Goal: Information Seeking & Learning: Learn about a topic

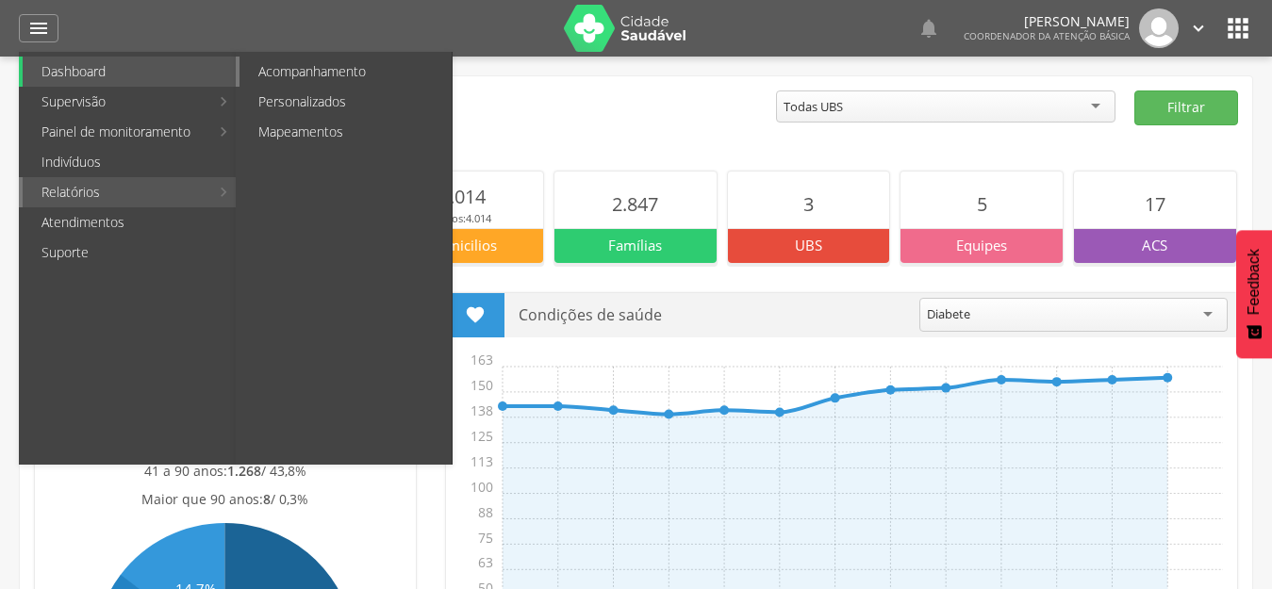
click at [318, 67] on link "Acompanhamento" at bounding box center [345, 72] width 212 height 30
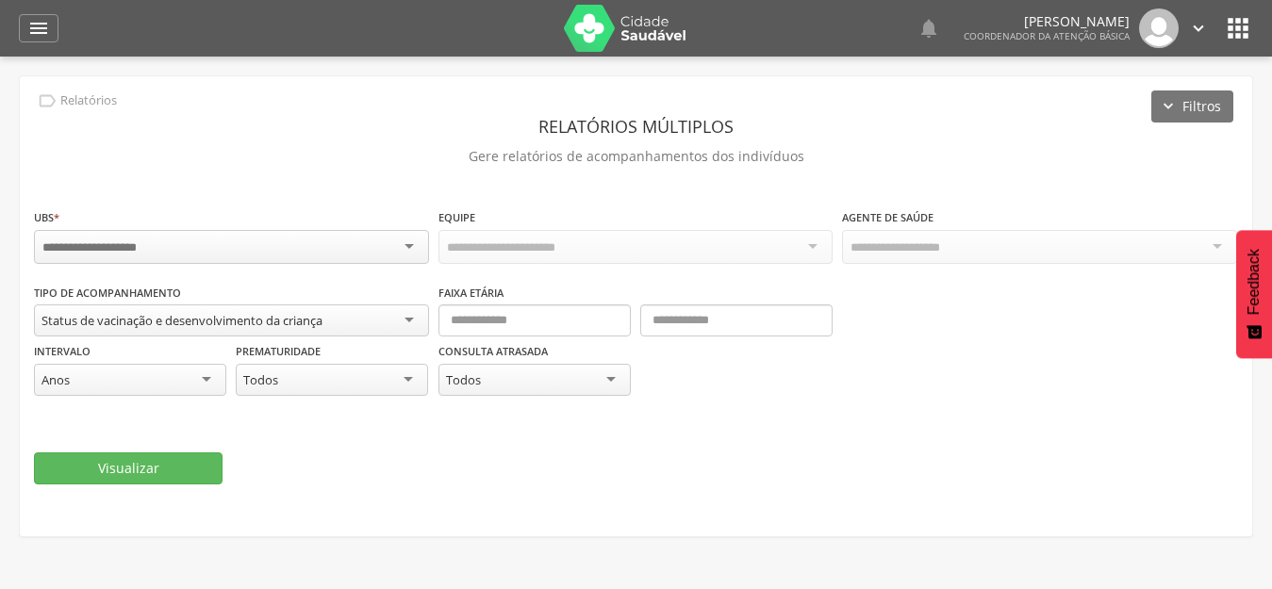
click at [145, 324] on div "Status de vacinação e desenvolvimento da criança" at bounding box center [181, 320] width 281 height 17
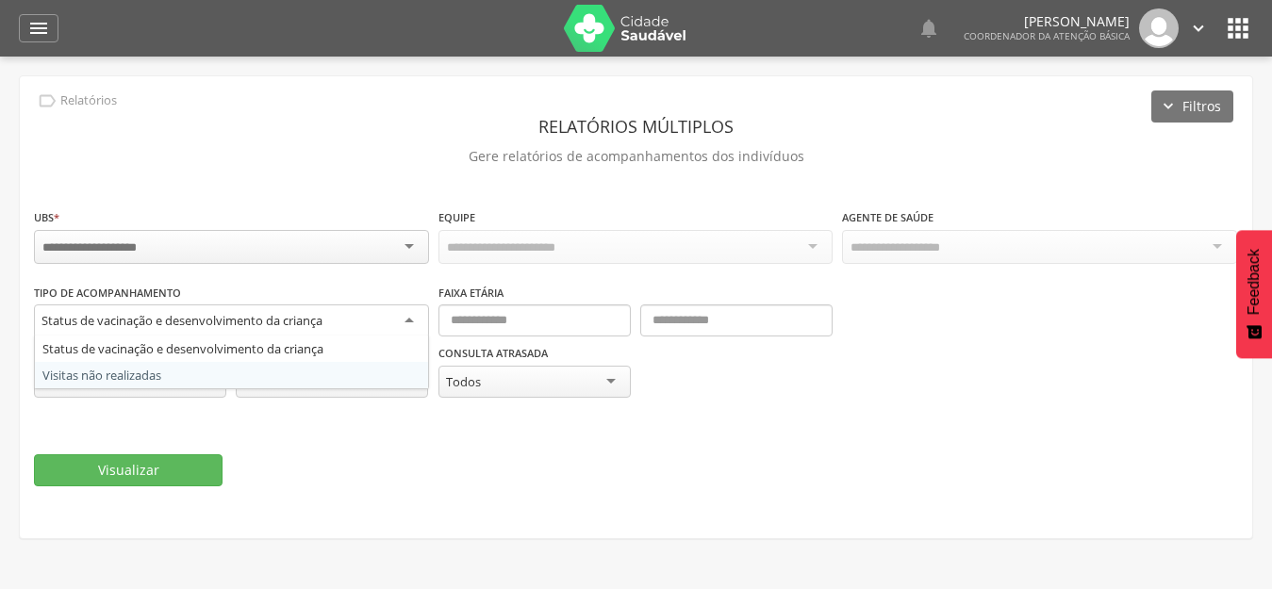
click at [495, 471] on div "Visualizar" at bounding box center [636, 470] width 1204 height 32
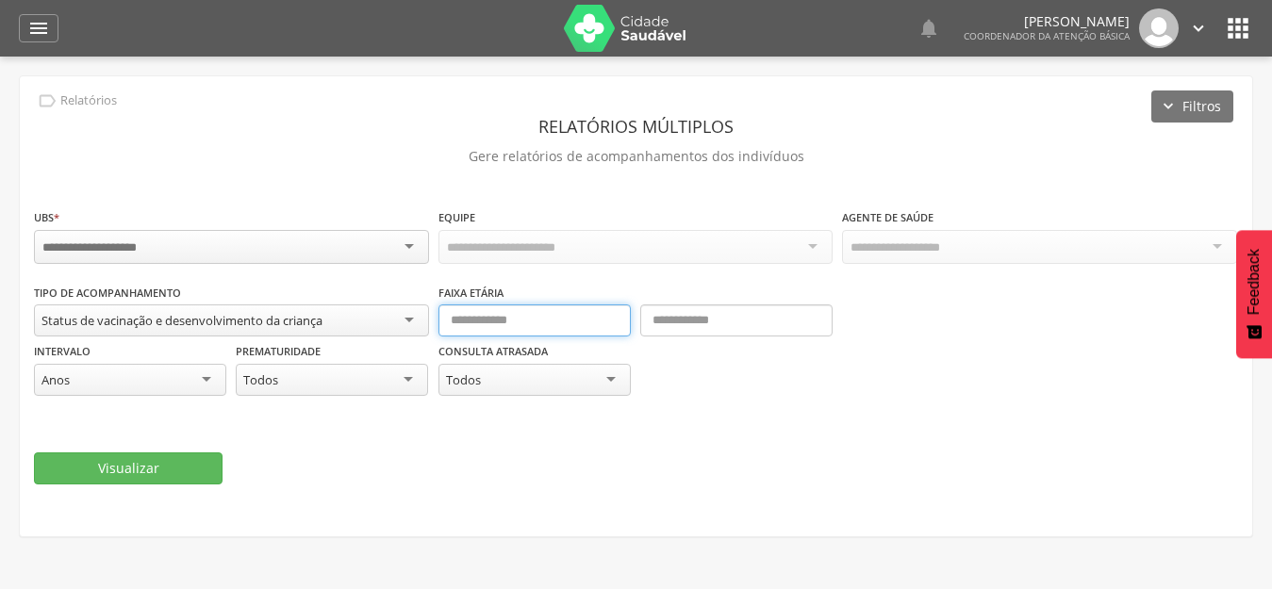
click at [474, 320] on input "text" at bounding box center [534, 321] width 192 height 32
type input "*"
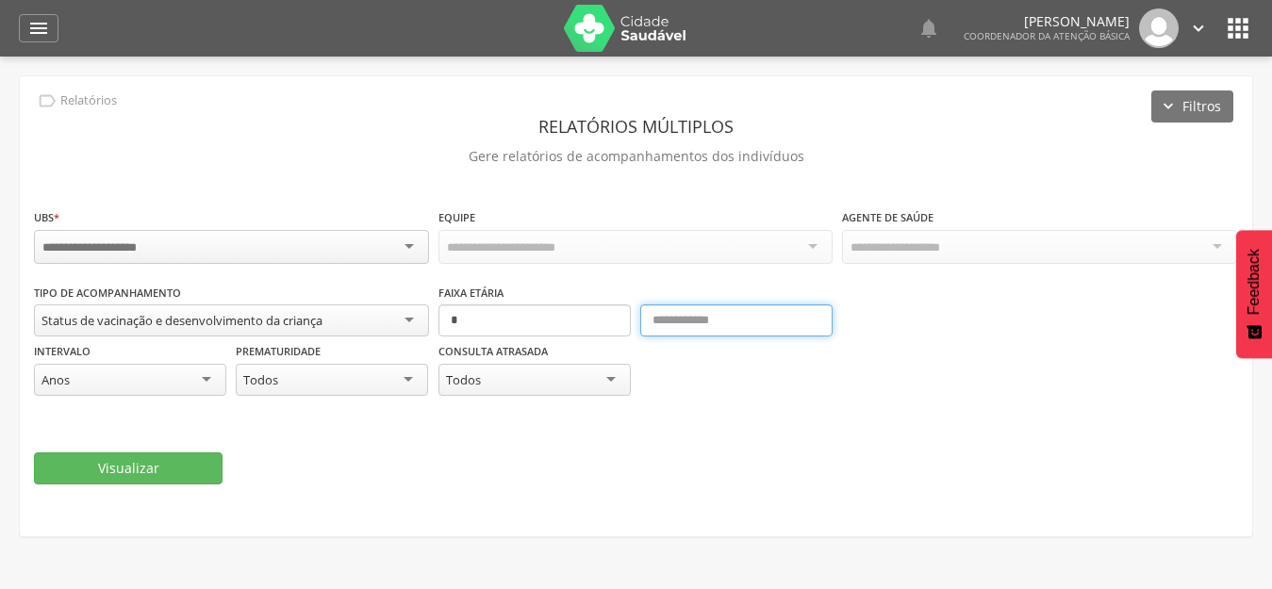
click at [749, 315] on input "text" at bounding box center [736, 321] width 192 height 32
type input "*"
click at [135, 241] on input "select-one" at bounding box center [104, 247] width 124 height 17
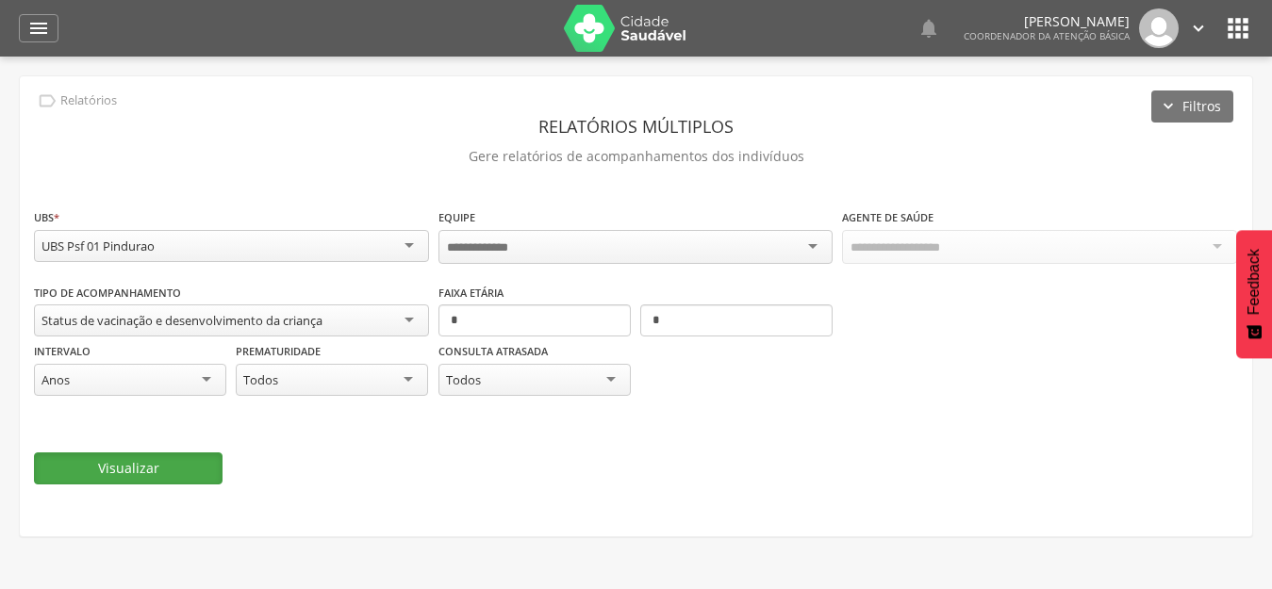
click at [175, 477] on button "Visualizar" at bounding box center [128, 469] width 189 height 32
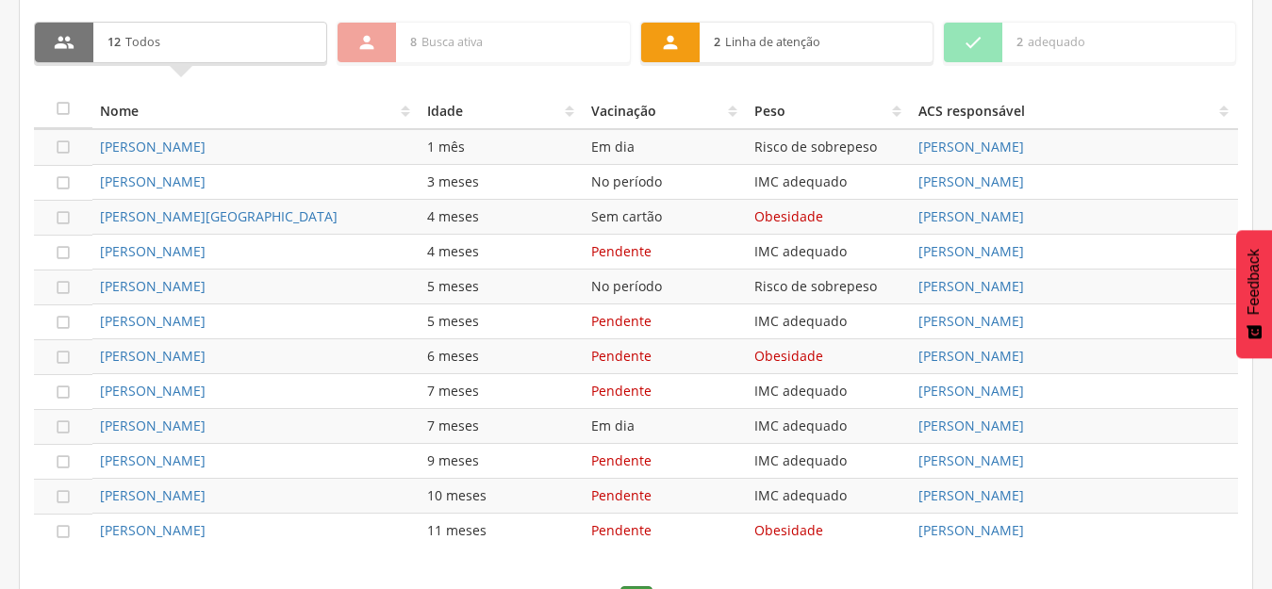
scroll to position [722, 0]
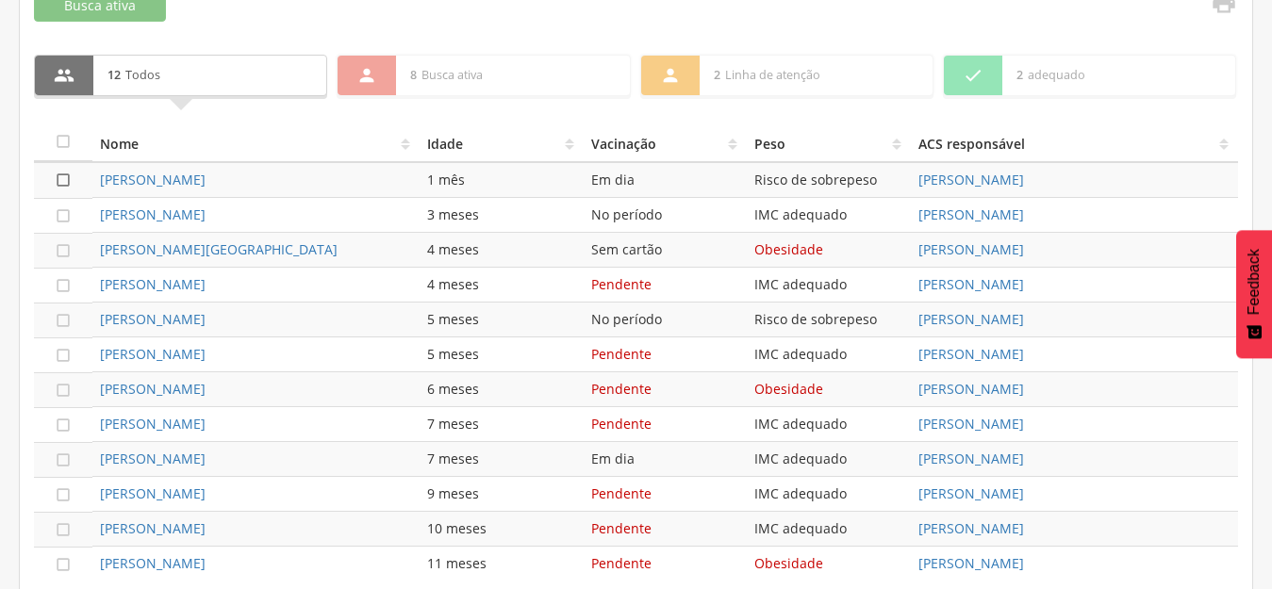
click at [56, 181] on icon "" at bounding box center [63, 180] width 19 height 19
click at [56, 208] on icon "" at bounding box center [63, 215] width 19 height 19
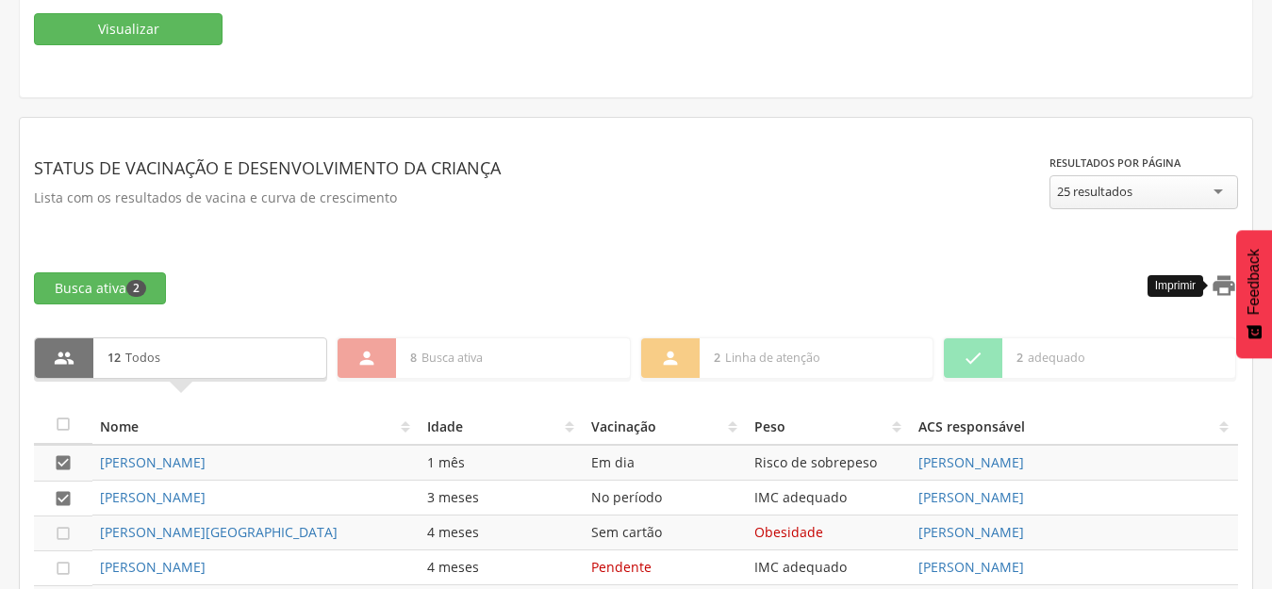
click at [1221, 285] on icon "" at bounding box center [1224, 285] width 26 height 26
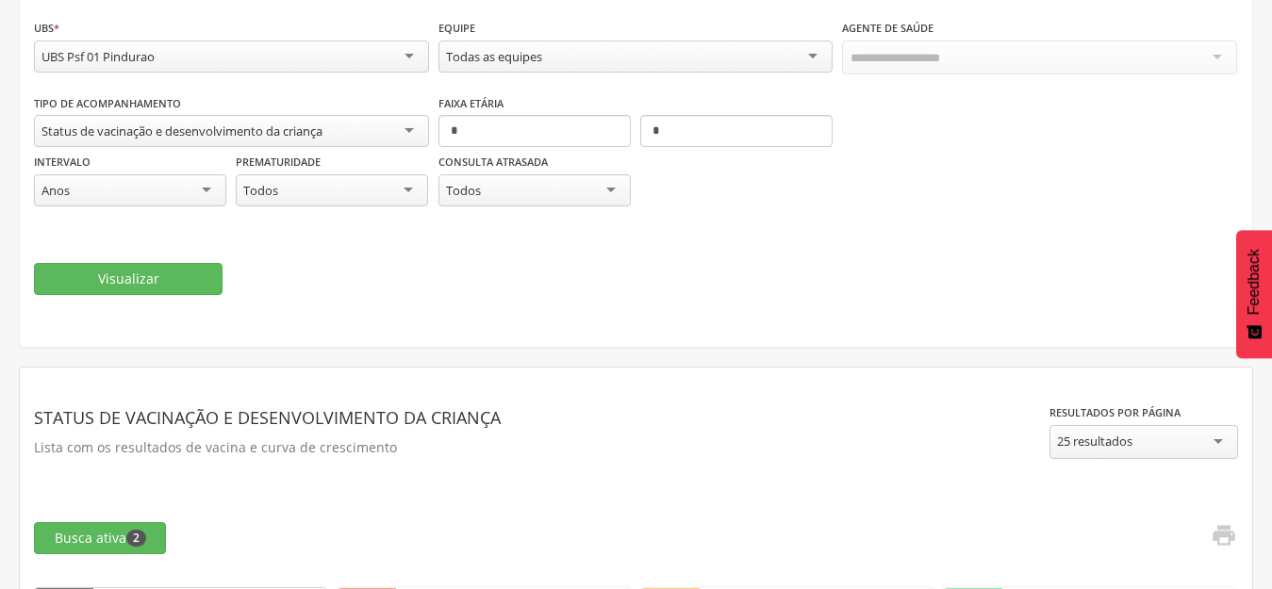
scroll to position [0, 0]
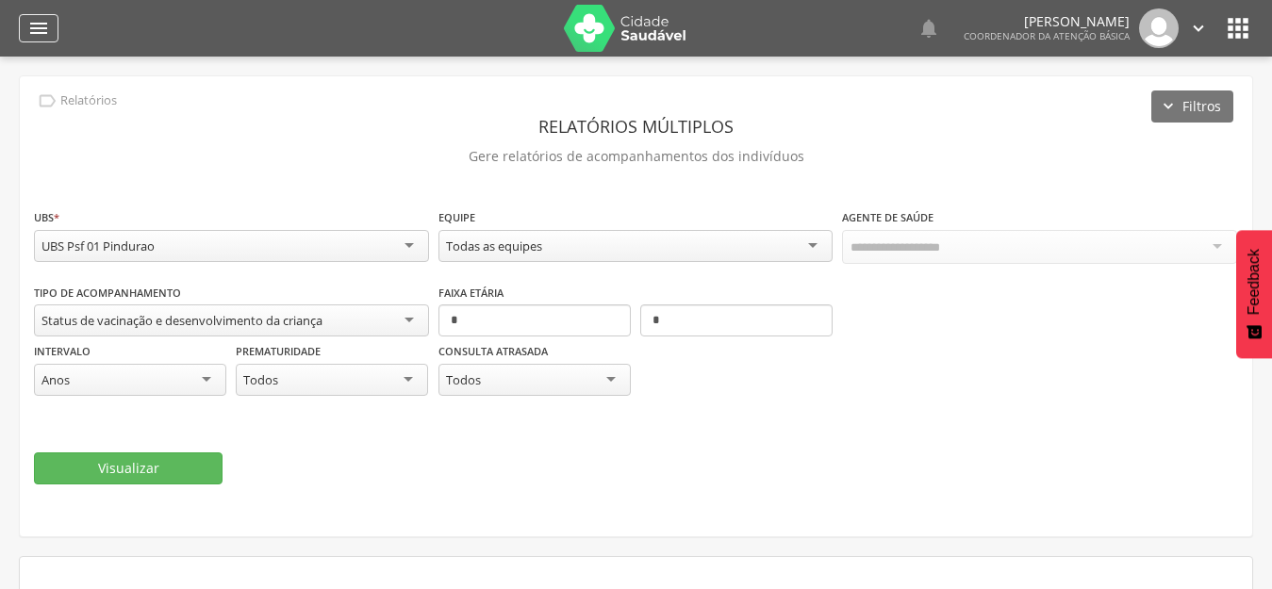
click at [25, 32] on div "" at bounding box center [39, 28] width 40 height 28
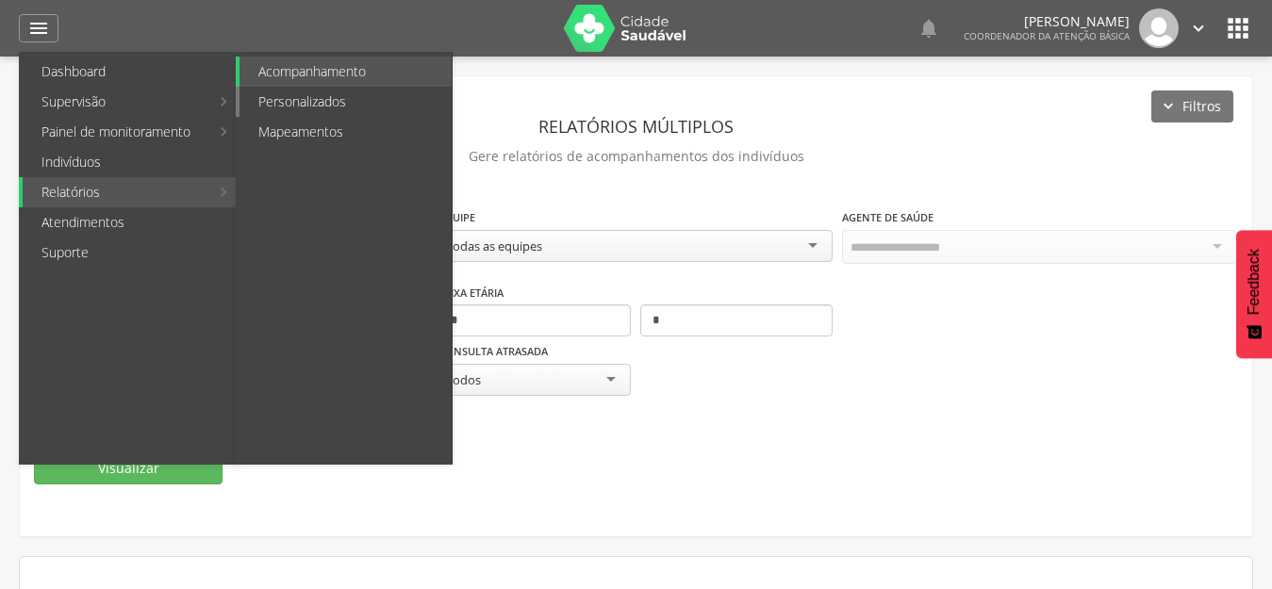
click at [303, 107] on link "Personalizados" at bounding box center [345, 102] width 212 height 30
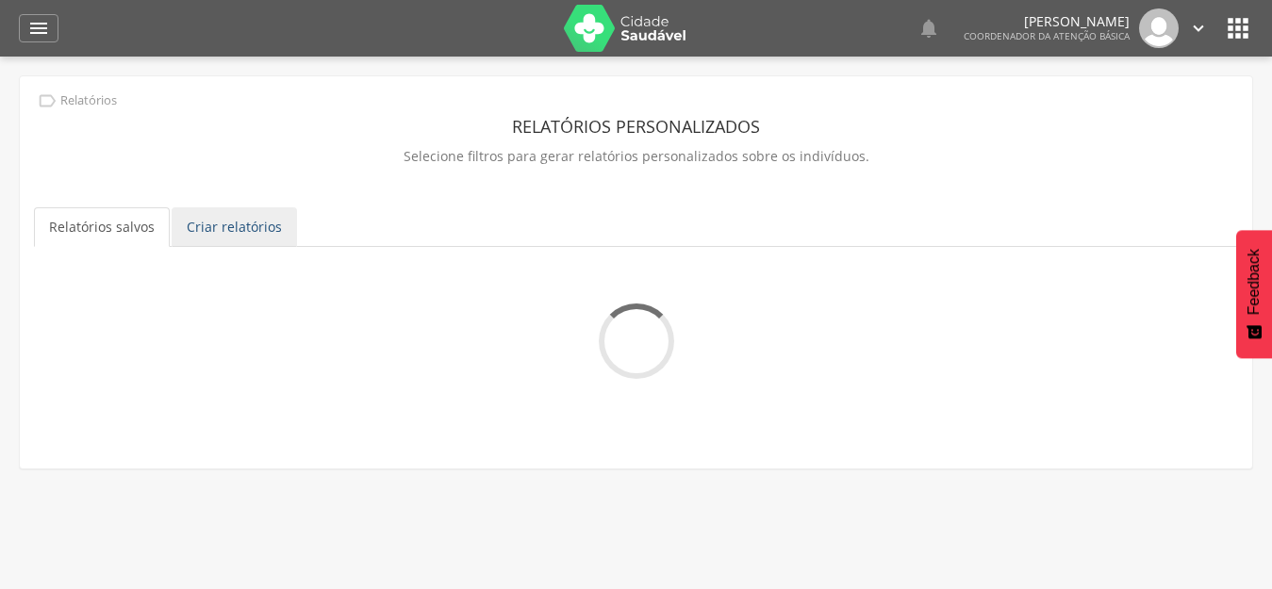
click at [217, 231] on link "Criar relatórios" at bounding box center [234, 227] width 125 height 40
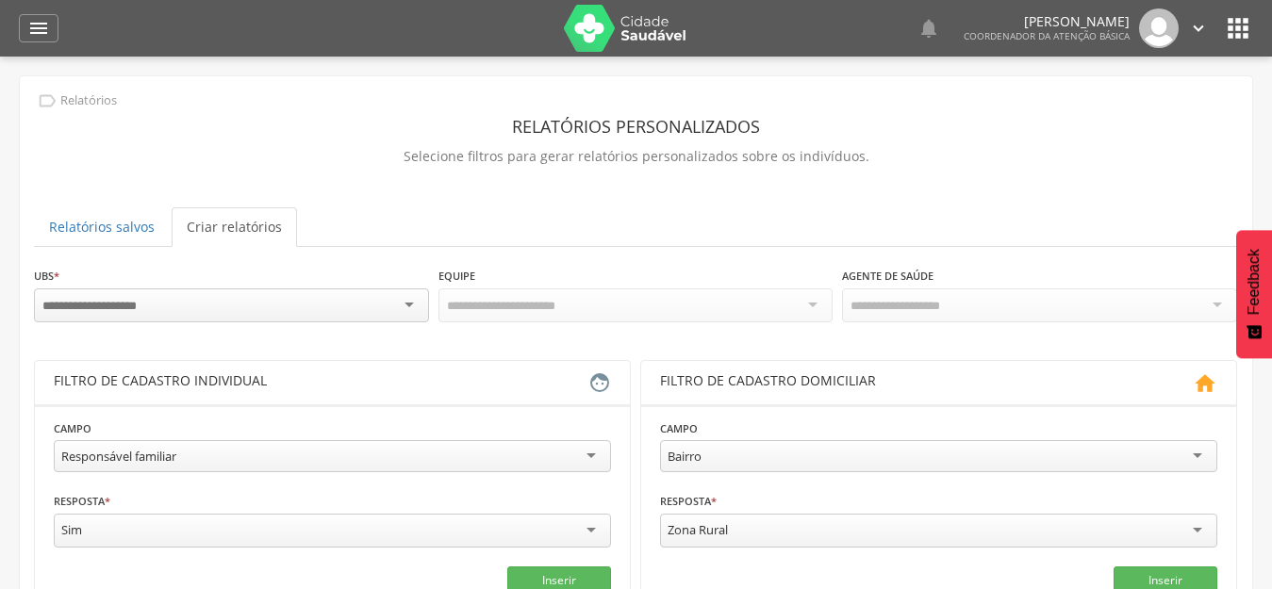
click at [125, 302] on input "select-one" at bounding box center [104, 306] width 124 height 17
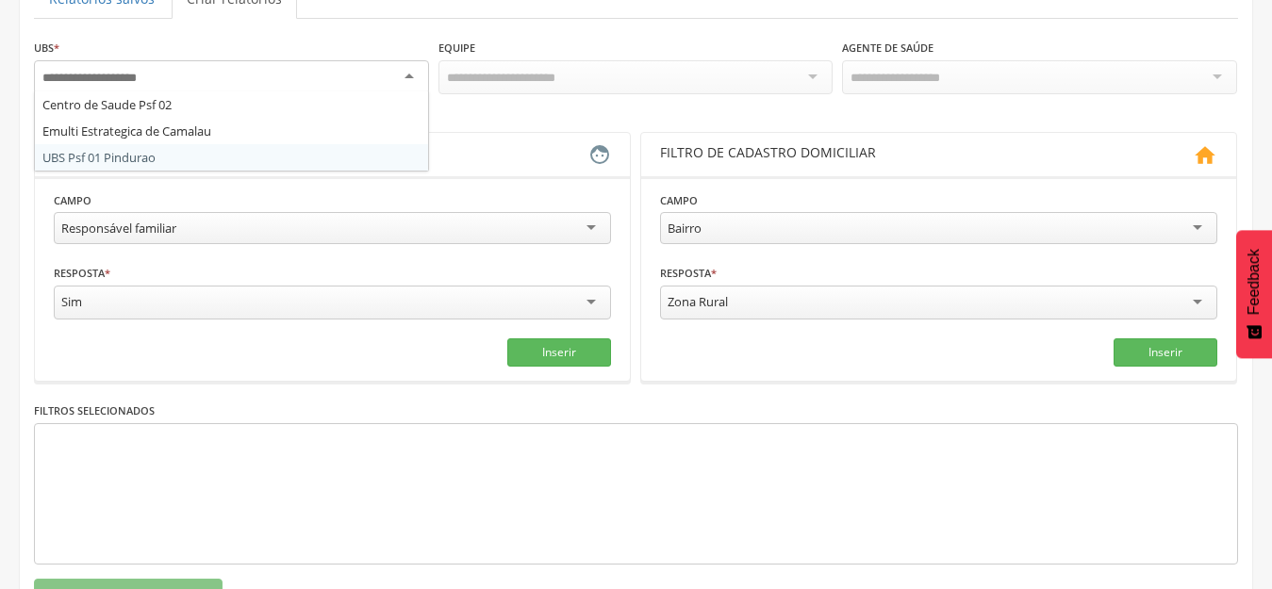
scroll to position [110, 0]
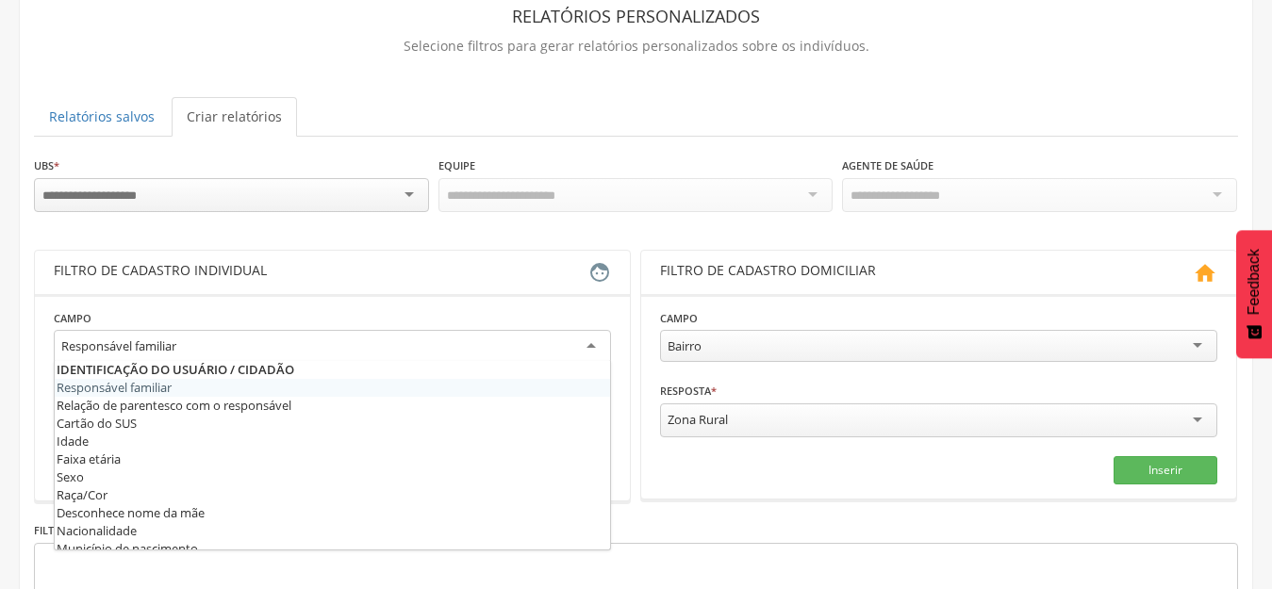
click at [150, 349] on div "Responsável familiar" at bounding box center [118, 346] width 115 height 17
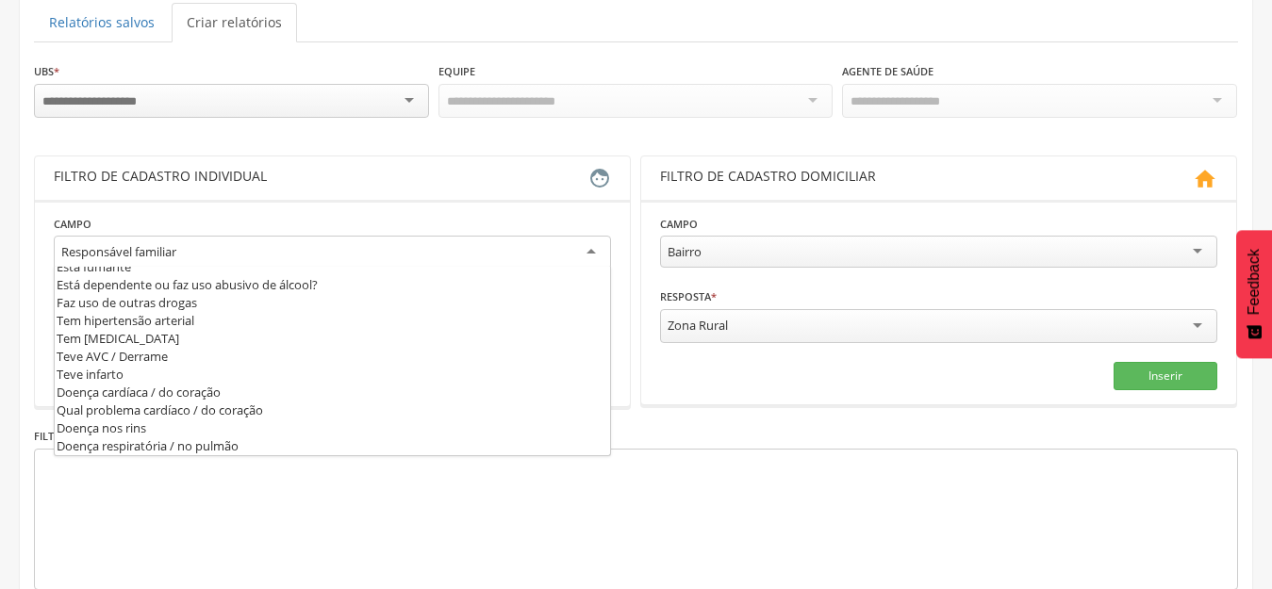
scroll to position [925, 0]
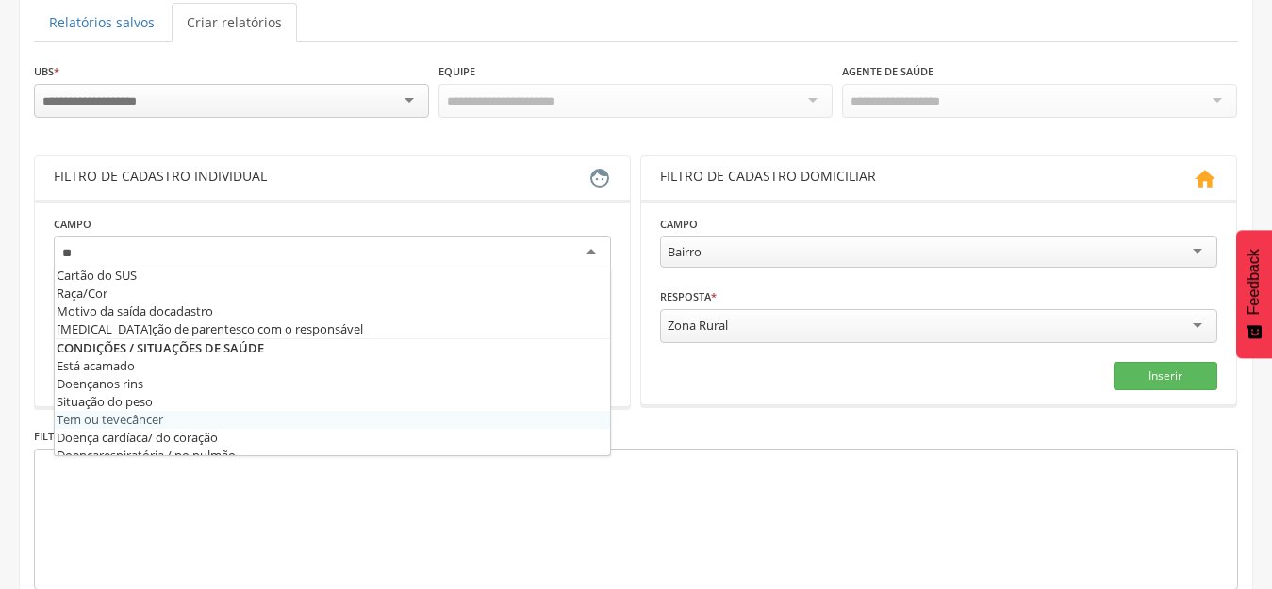
type input "*"
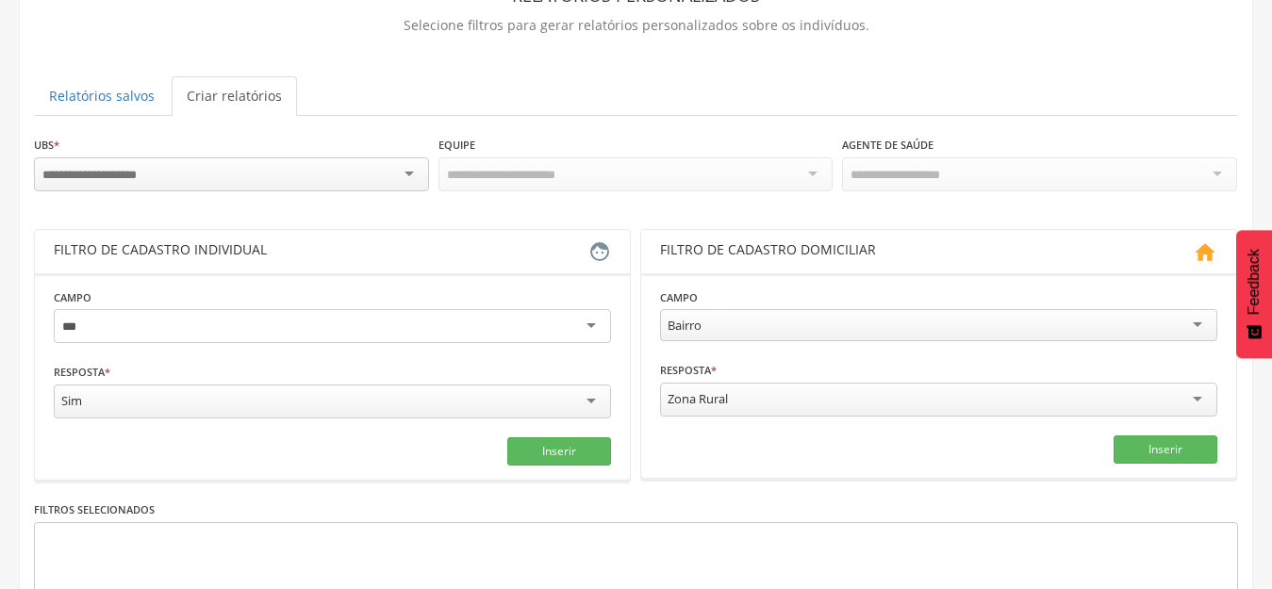
scroll to position [0, 0]
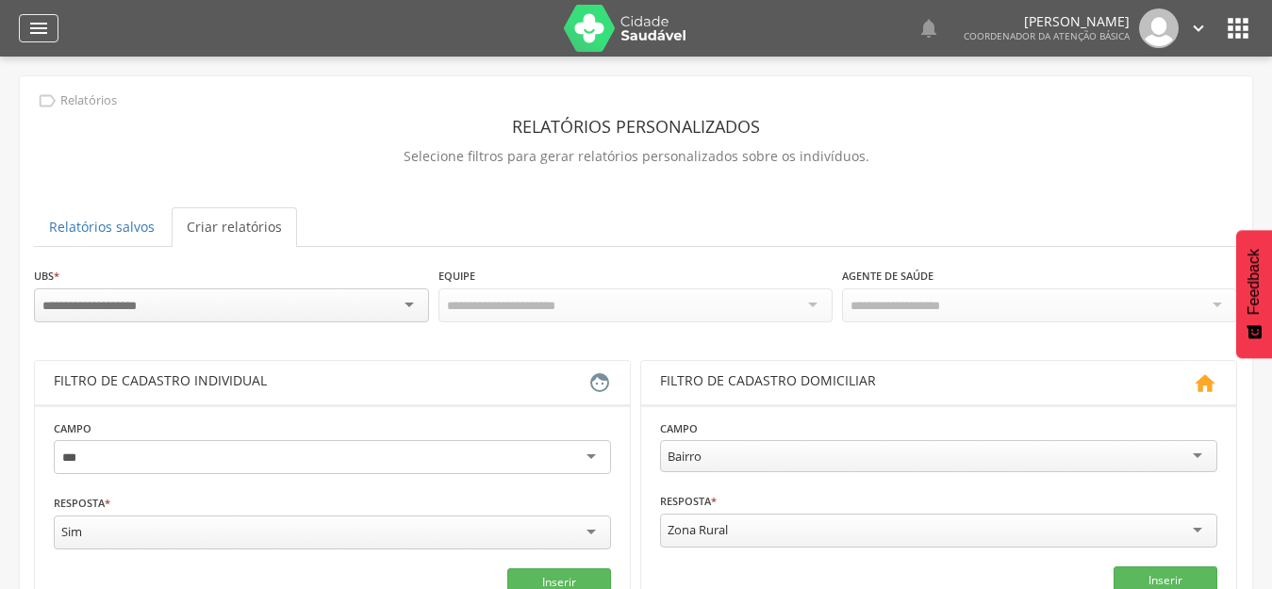
type input "***"
click at [44, 38] on icon "" at bounding box center [38, 28] width 23 height 23
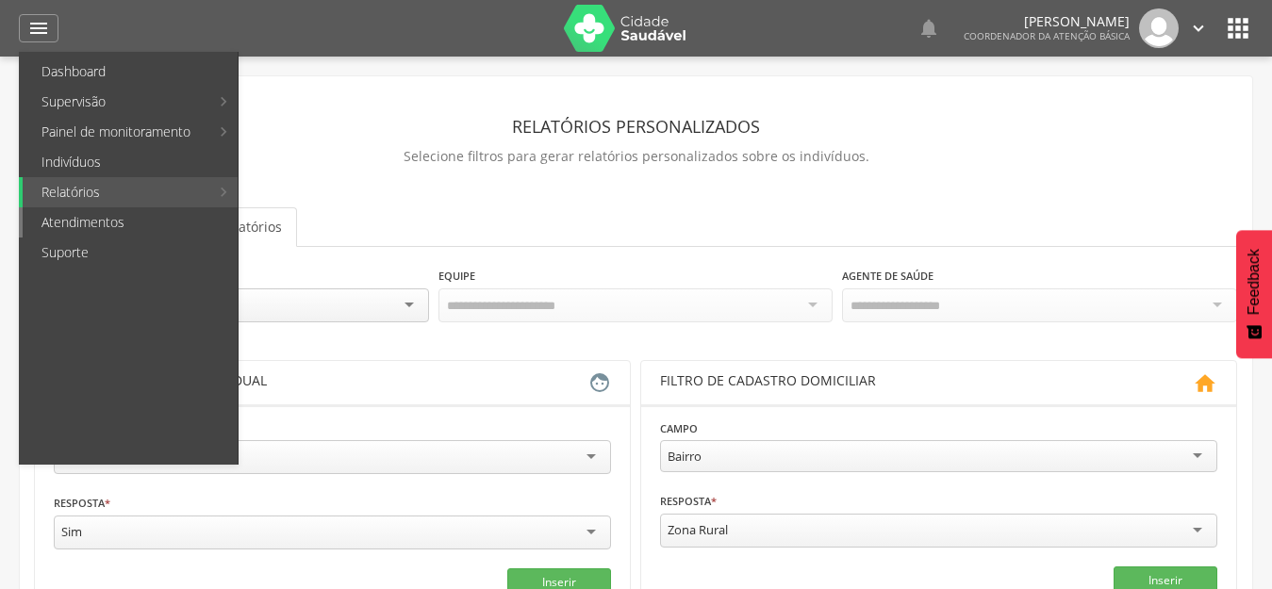
click at [97, 230] on link "Atendimentos" at bounding box center [130, 222] width 215 height 30
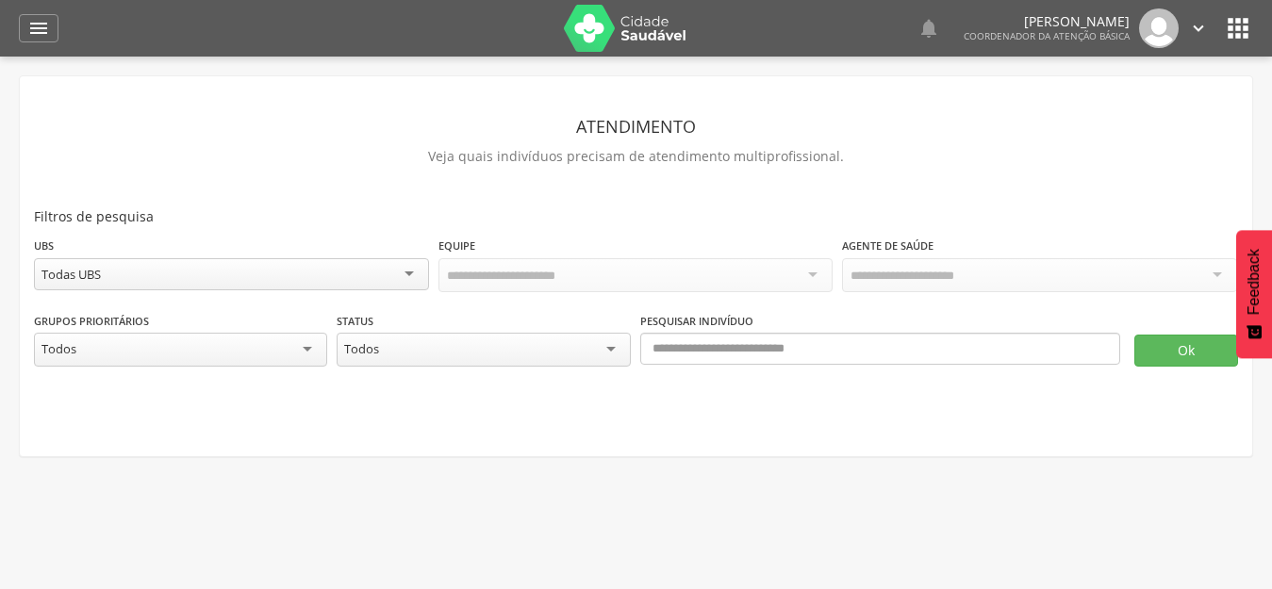
click at [124, 350] on div "Todos" at bounding box center [180, 350] width 293 height 34
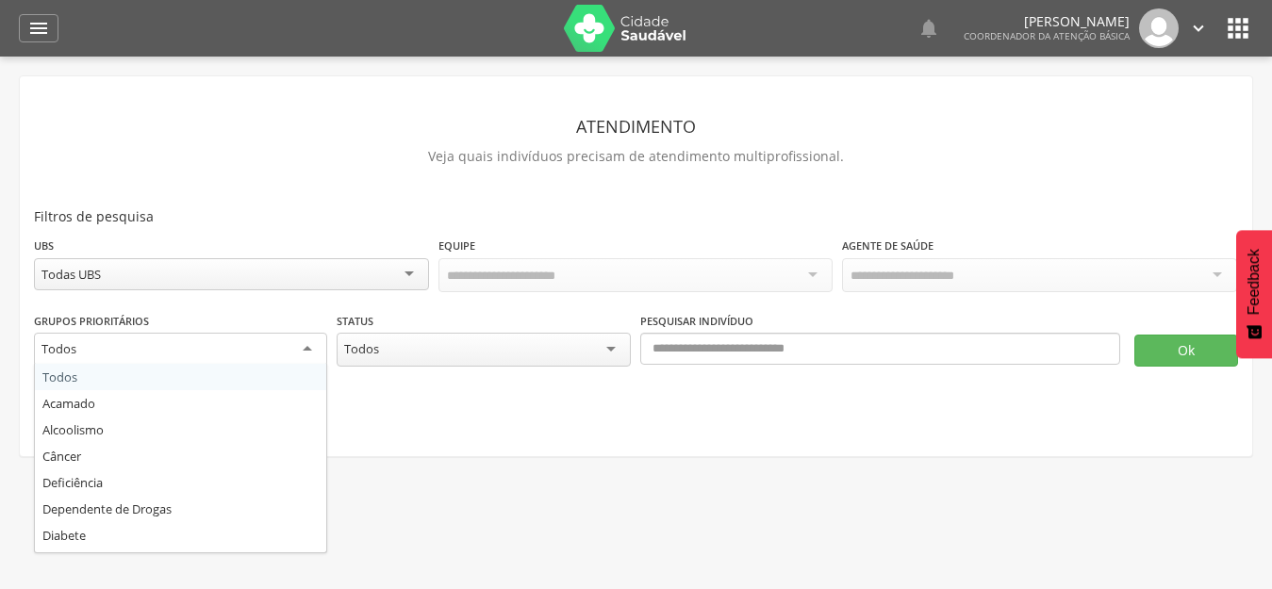
click at [124, 350] on div "Todos" at bounding box center [180, 350] width 293 height 34
click at [402, 349] on div "Todos" at bounding box center [483, 350] width 293 height 34
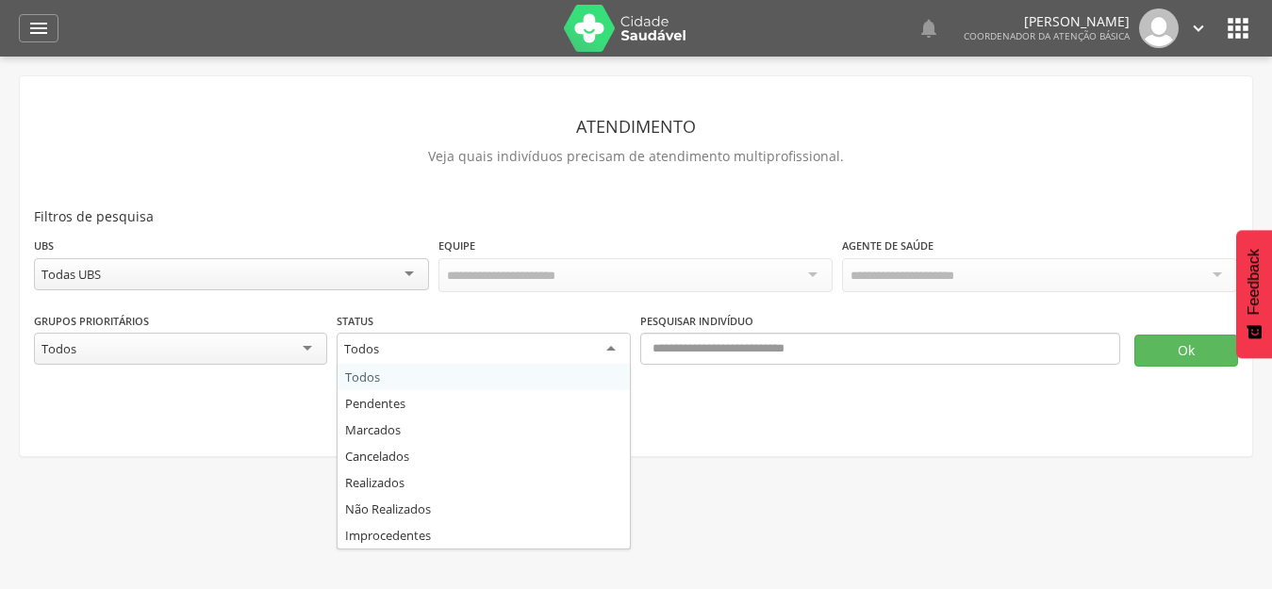
click at [402, 349] on div "Todos" at bounding box center [483, 350] width 293 height 34
click at [52, 30] on div "" at bounding box center [39, 28] width 40 height 28
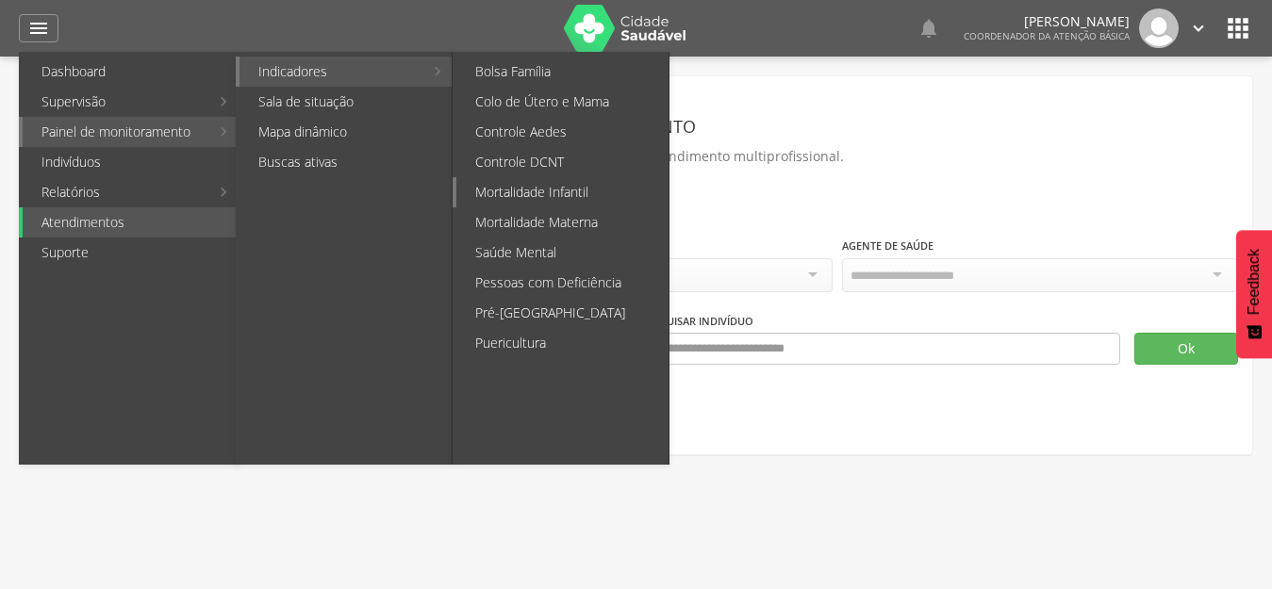
click at [550, 191] on link "Mortalidade Infantil" at bounding box center [562, 192] width 212 height 30
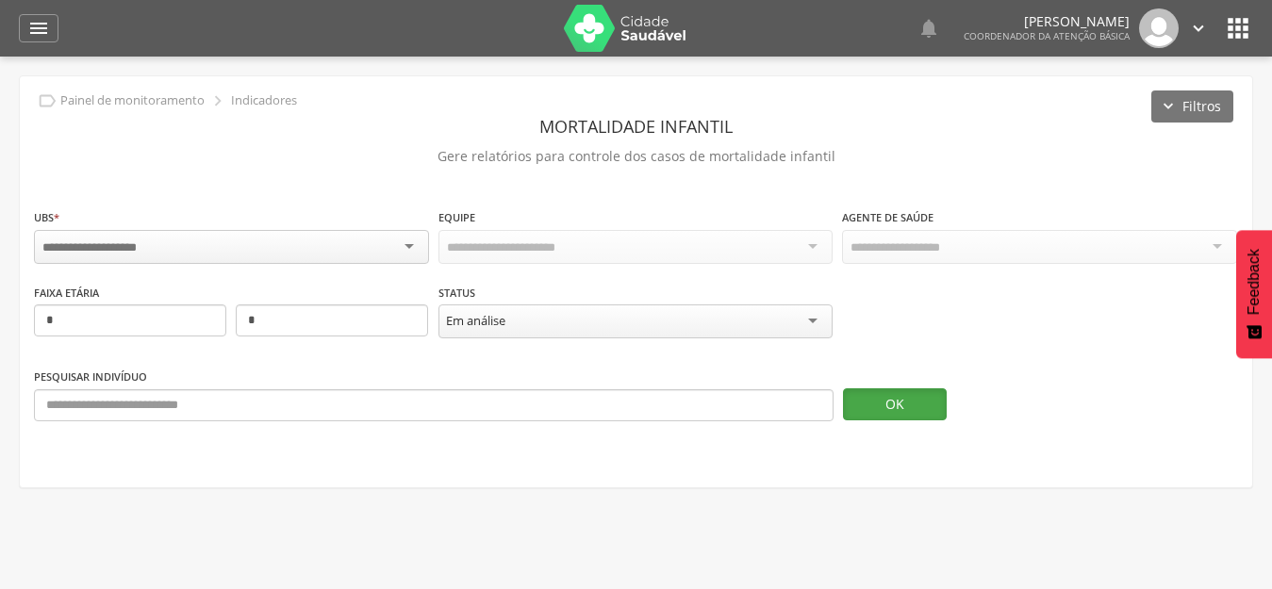
click at [905, 406] on button "OK" at bounding box center [895, 404] width 104 height 32
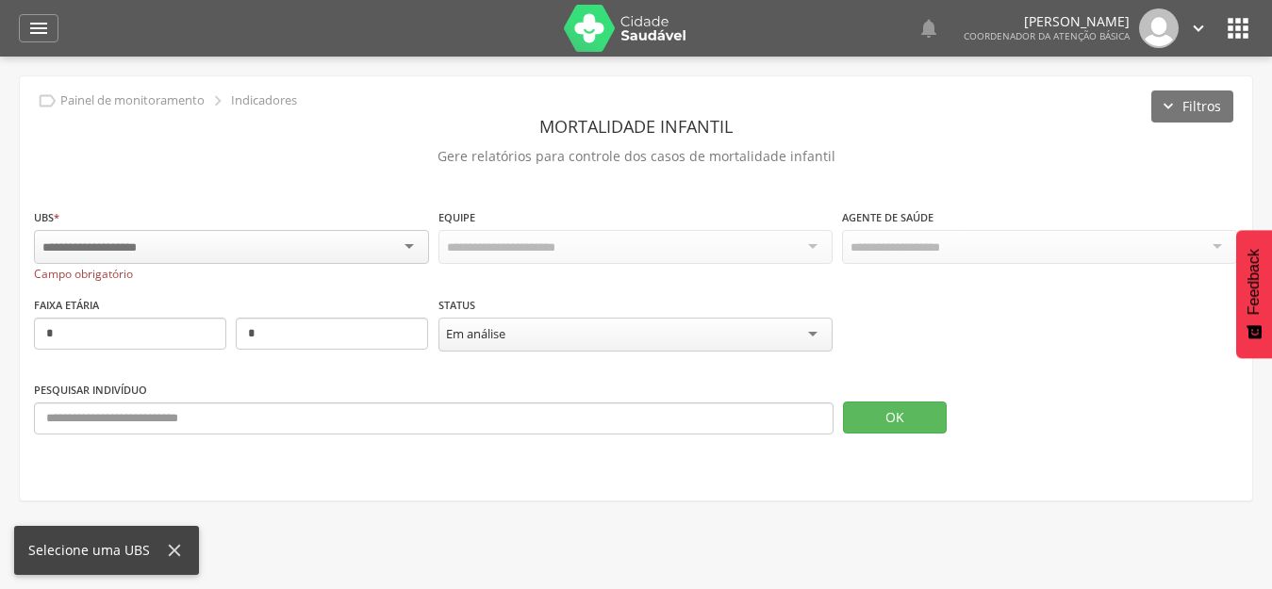
click at [282, 237] on div at bounding box center [231, 247] width 395 height 34
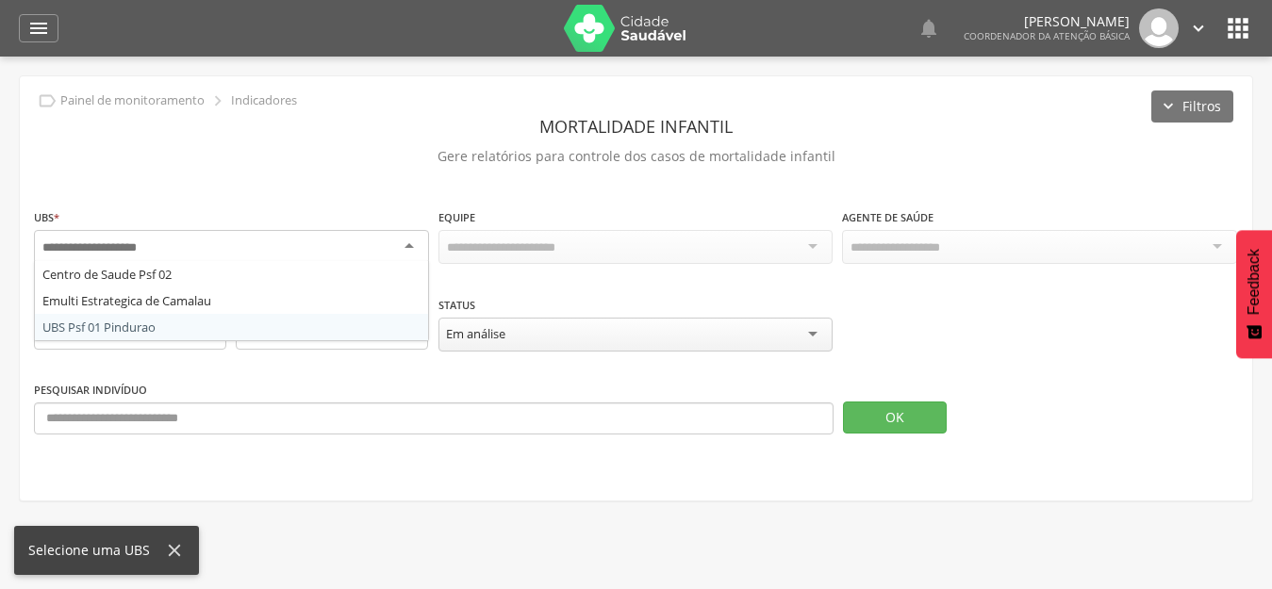
drag, startPoint x: 133, startPoint y: 328, endPoint x: 443, endPoint y: 361, distance: 311.9
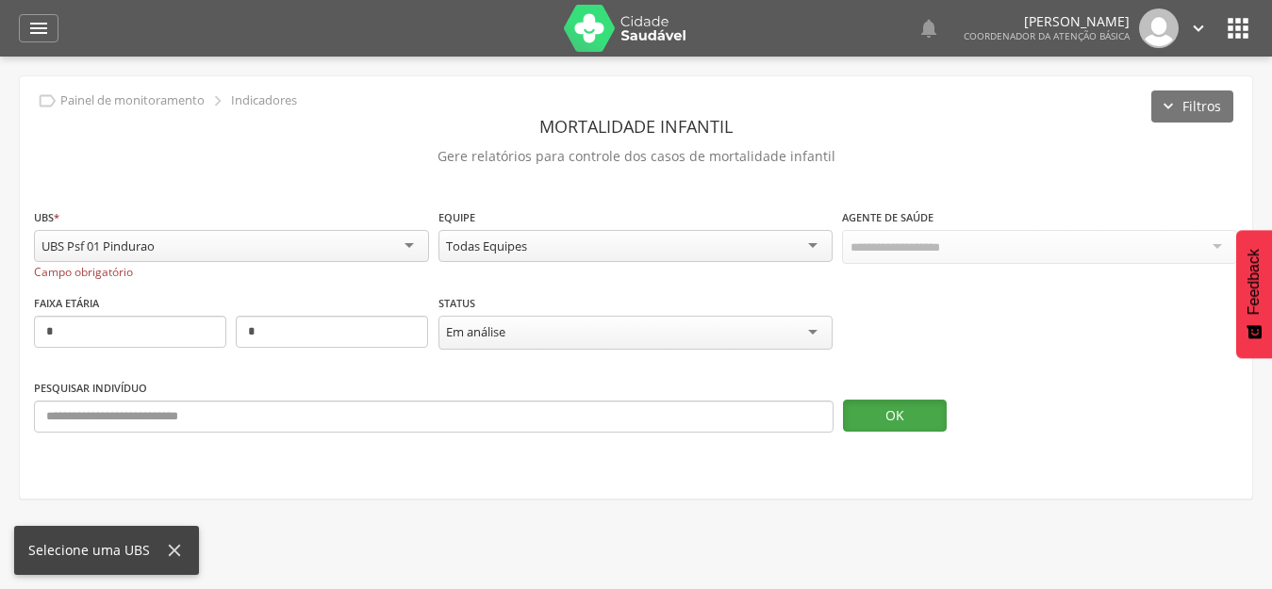
click at [911, 424] on button "OK" at bounding box center [895, 416] width 104 height 32
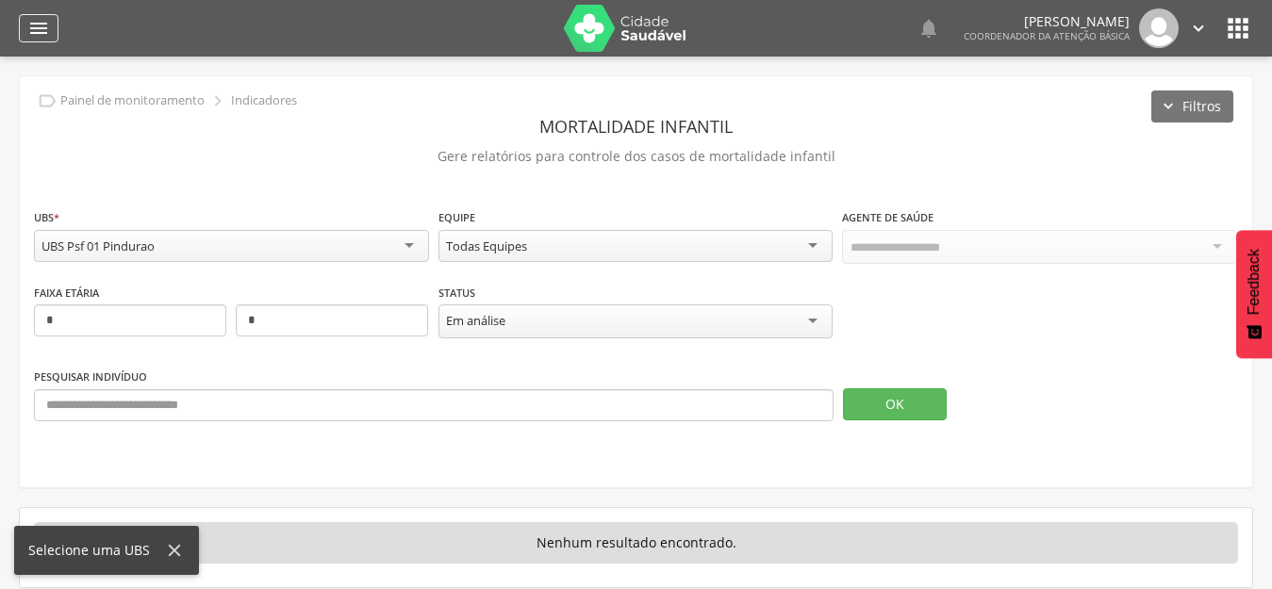
click at [34, 25] on icon "" at bounding box center [38, 28] width 23 height 23
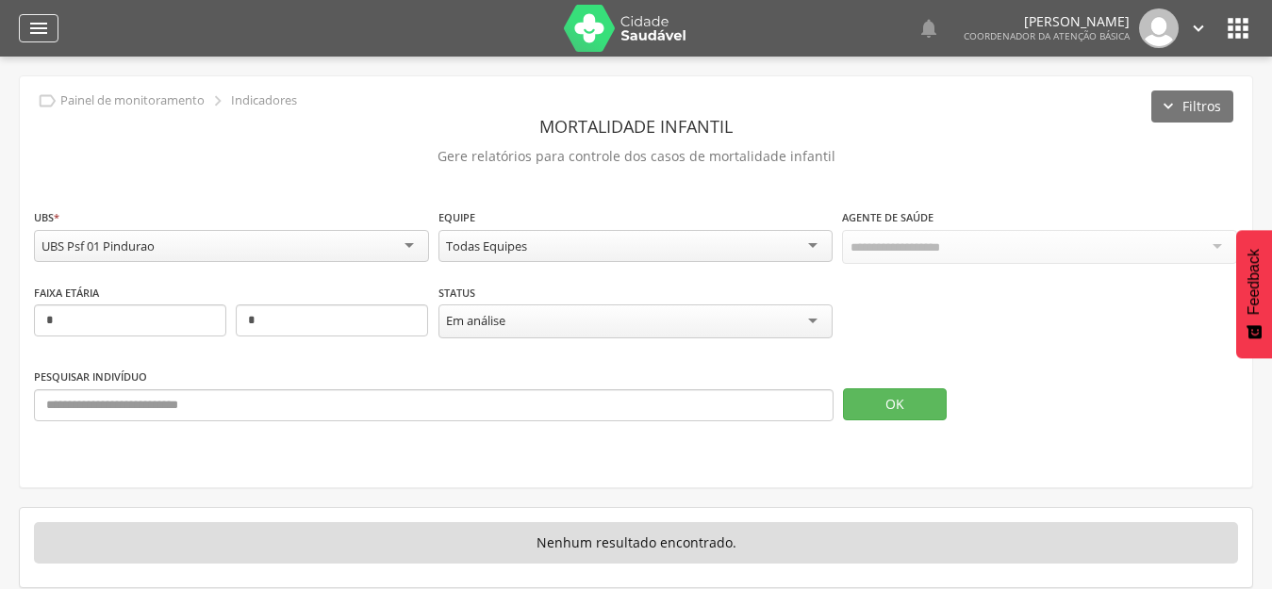
click at [41, 31] on icon "" at bounding box center [38, 28] width 23 height 23
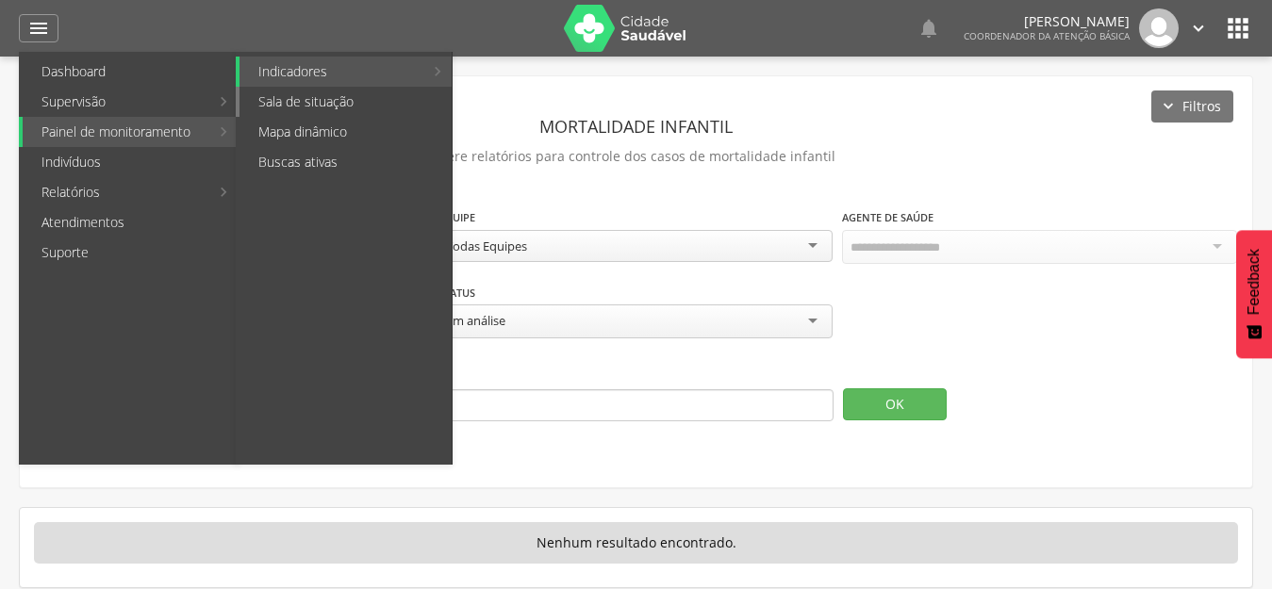
click at [326, 100] on link "Sala de situação" at bounding box center [345, 102] width 212 height 30
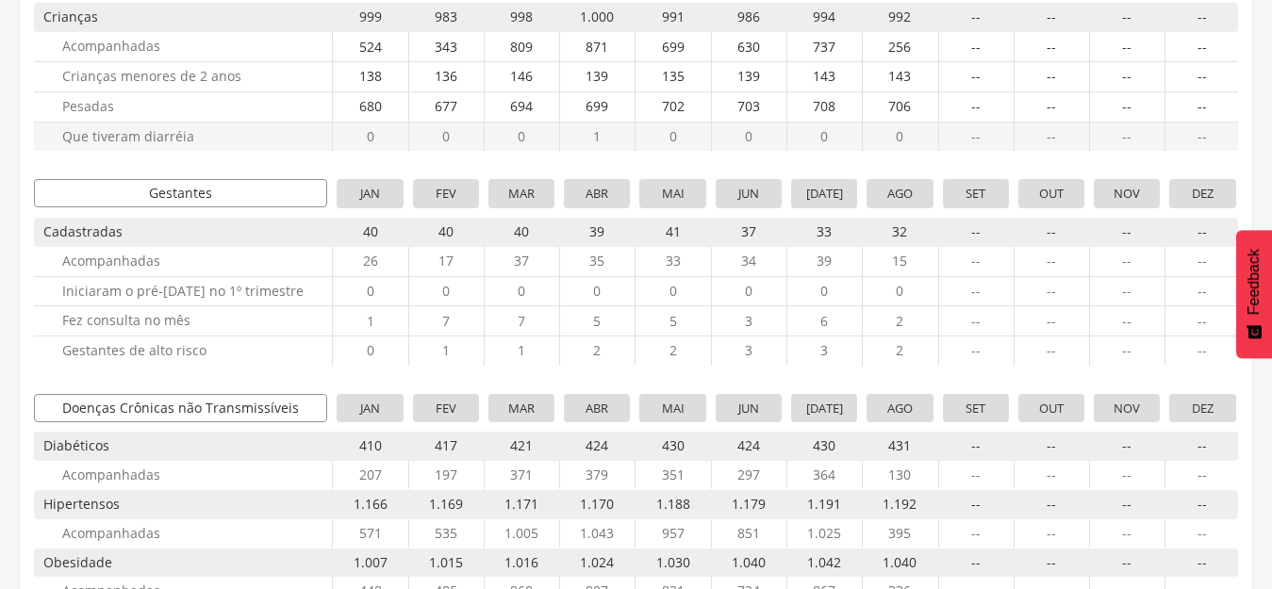
scroll to position [377, 0]
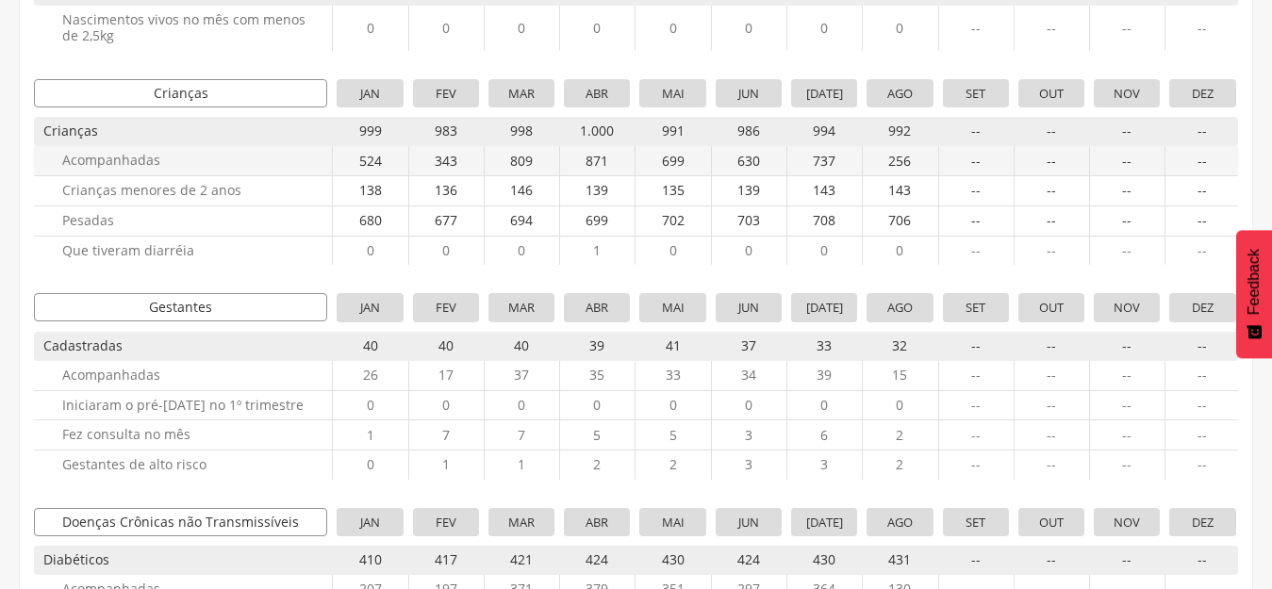
click at [112, 171] on span "Acompanhadas" at bounding box center [180, 160] width 293 height 29
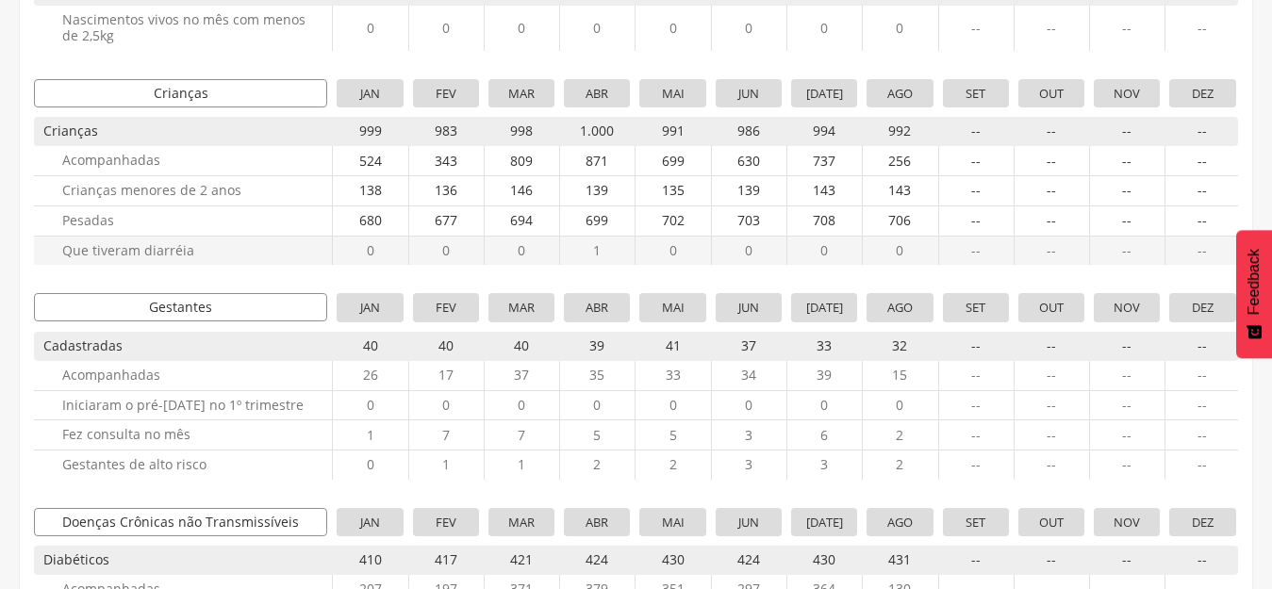
scroll to position [0, 0]
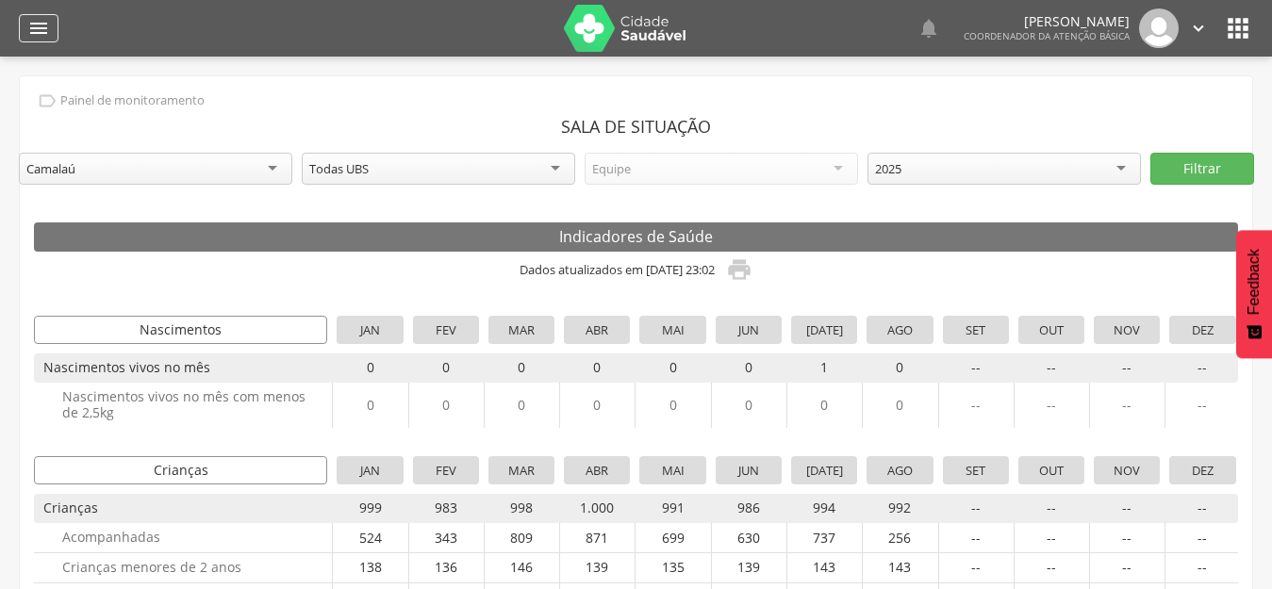
click at [27, 34] on icon "" at bounding box center [38, 28] width 23 height 23
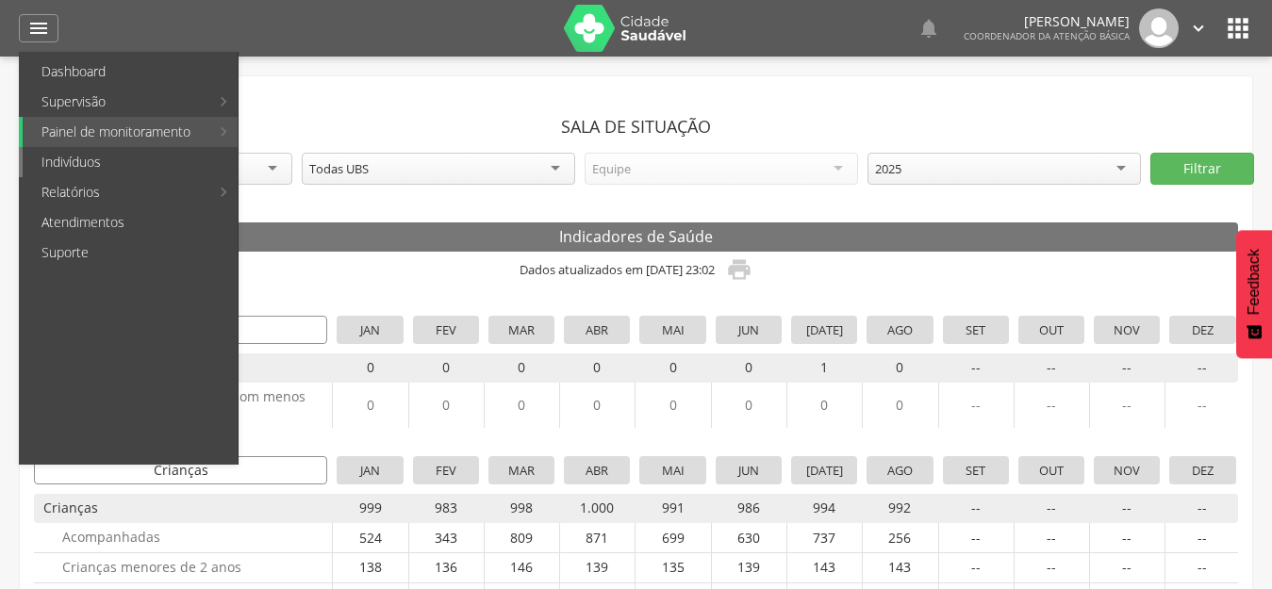
click at [138, 157] on link "Indivíduos" at bounding box center [130, 162] width 215 height 30
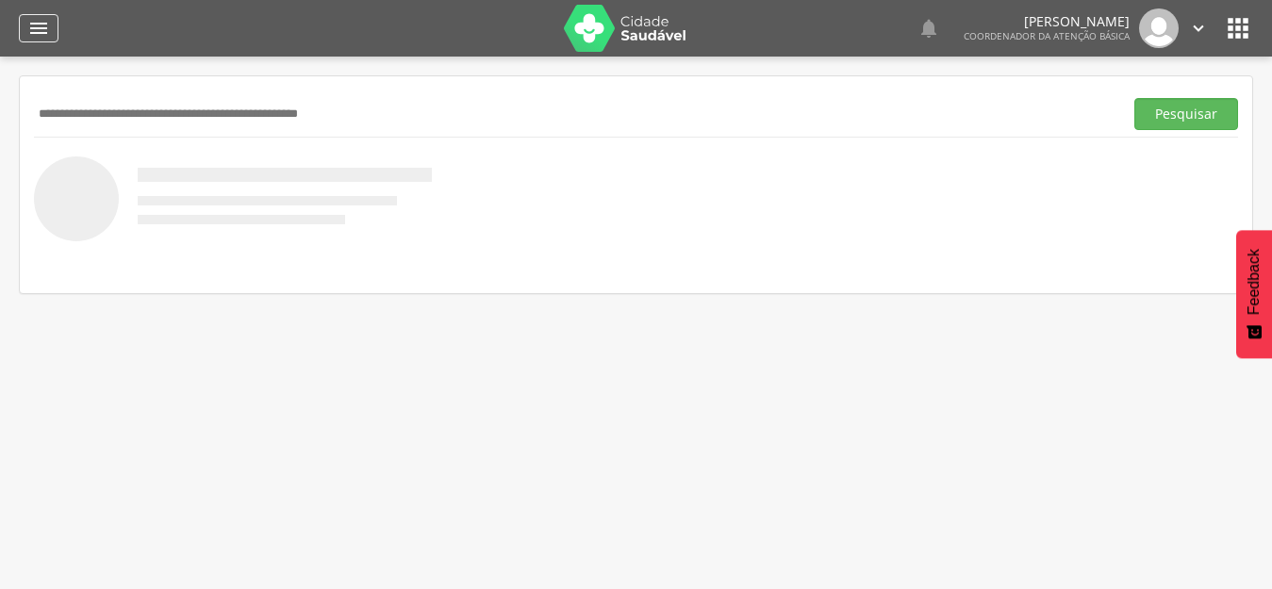
click at [32, 25] on icon "" at bounding box center [38, 28] width 23 height 23
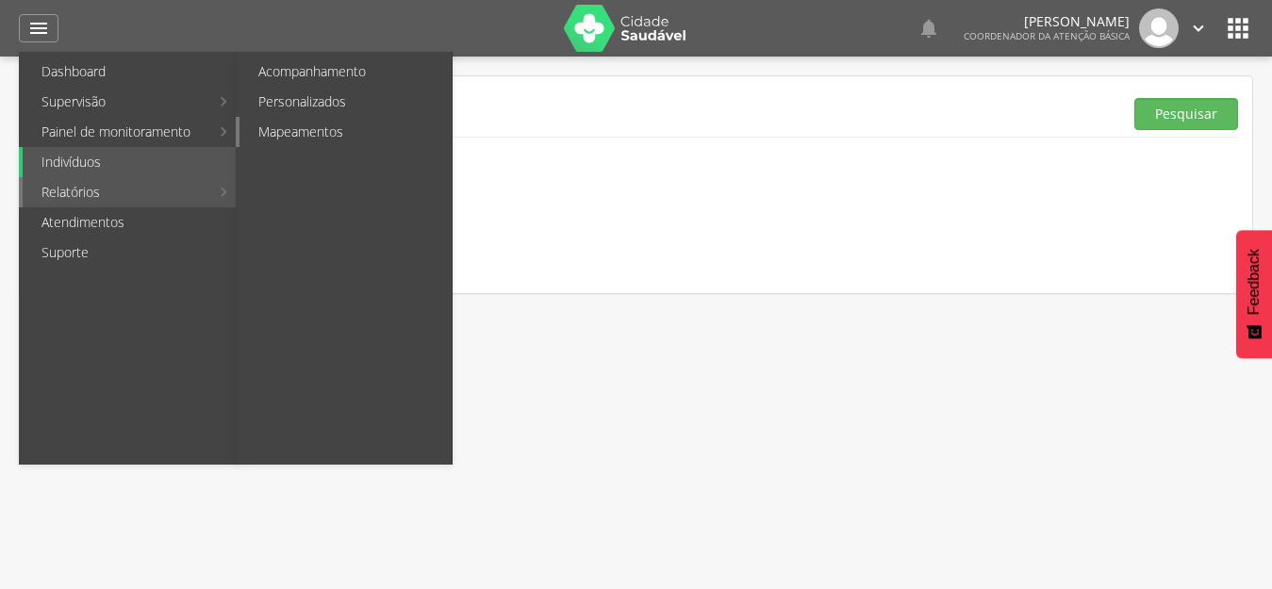
click at [299, 140] on link "Mapeamentos" at bounding box center [345, 132] width 212 height 30
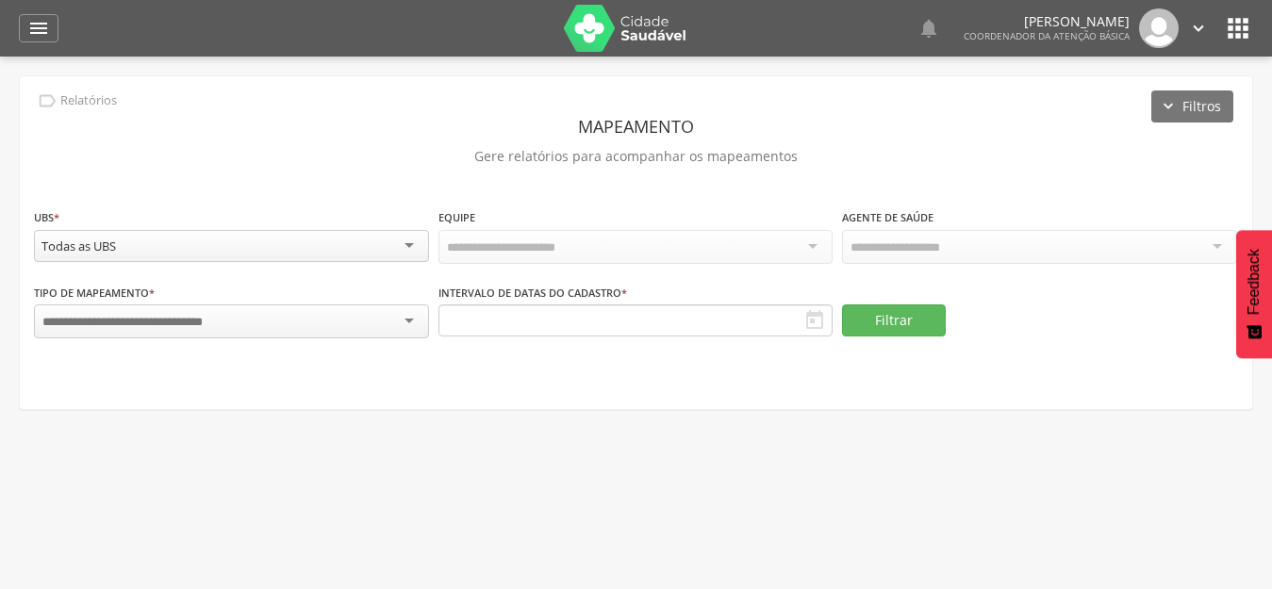
click at [124, 315] on input "select-one" at bounding box center [148, 322] width 213 height 17
click at [873, 309] on button "Filtrar" at bounding box center [894, 320] width 104 height 32
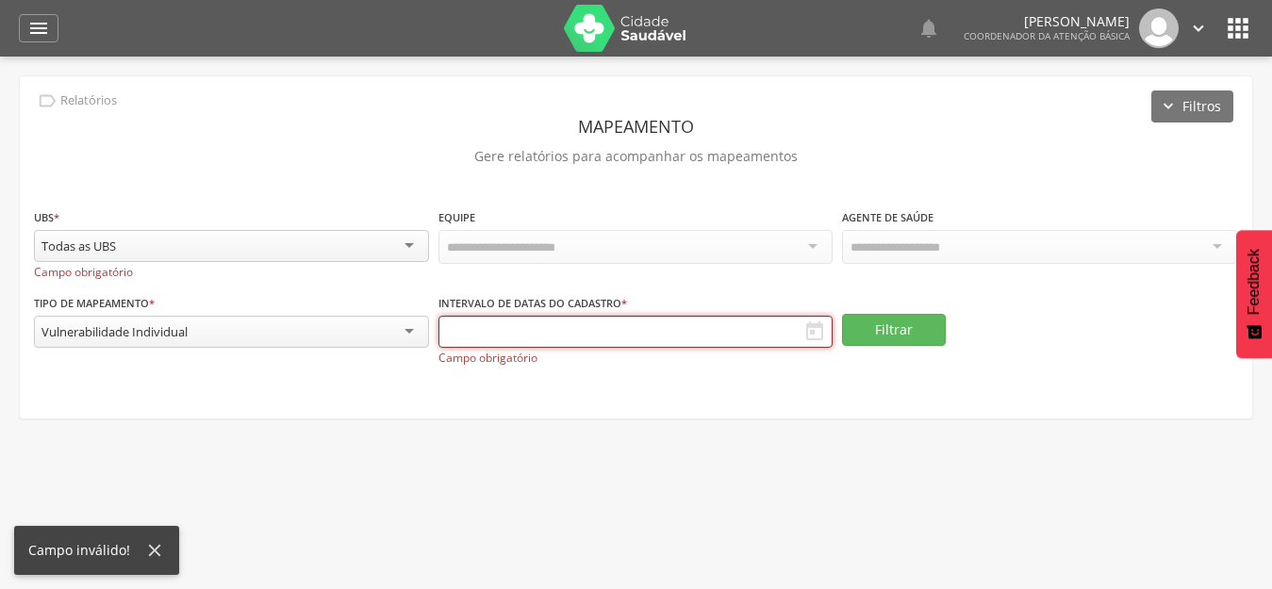
click at [504, 333] on input "text" at bounding box center [635, 332] width 395 height 32
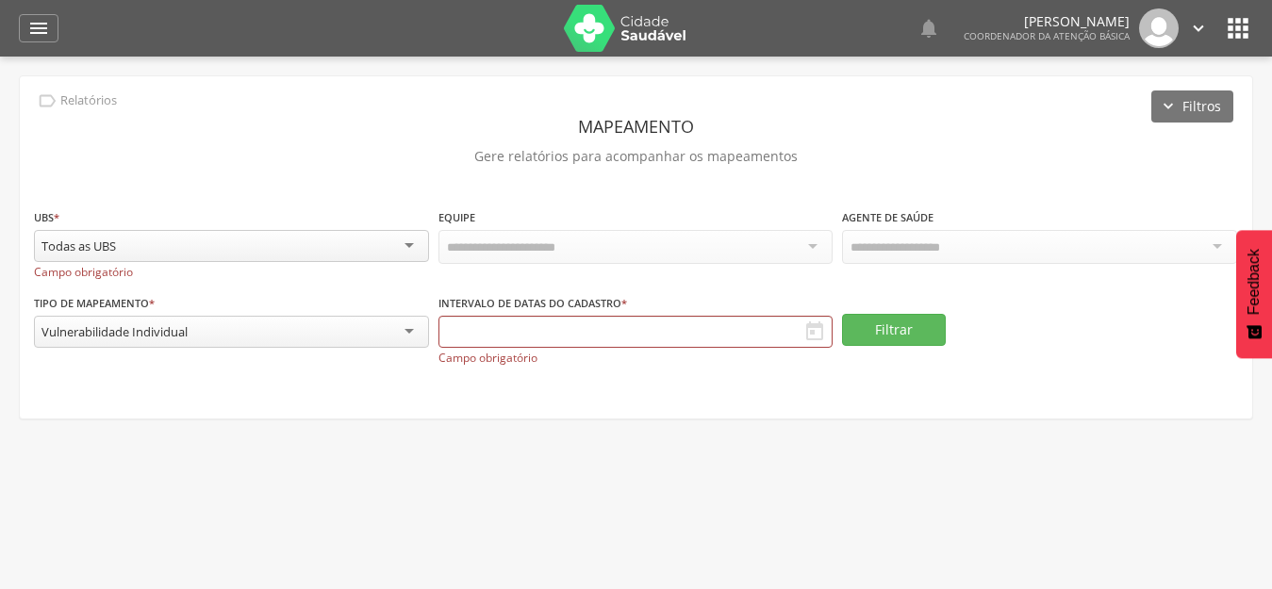
click at [1005, 301] on div "Filtrar" at bounding box center [1039, 330] width 395 height 74
click at [1193, 34] on icon "" at bounding box center [1198, 28] width 21 height 21
click at [1260, 24] on header " Dashboard Supervisão Produtividade Mapa da cidade Ranking App desatualizado Ú…" at bounding box center [636, 28] width 1272 height 57
click at [1248, 28] on icon "" at bounding box center [1238, 28] width 30 height 30
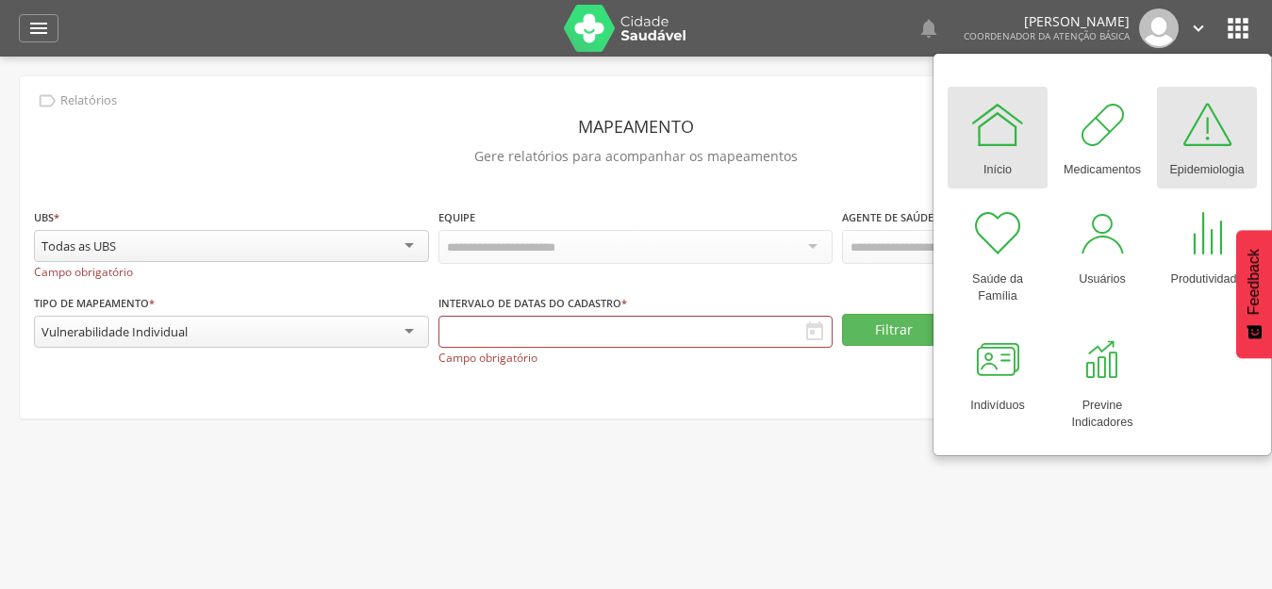
click at [1192, 131] on div at bounding box center [1207, 124] width 57 height 57
